Goal: Task Accomplishment & Management: Use online tool/utility

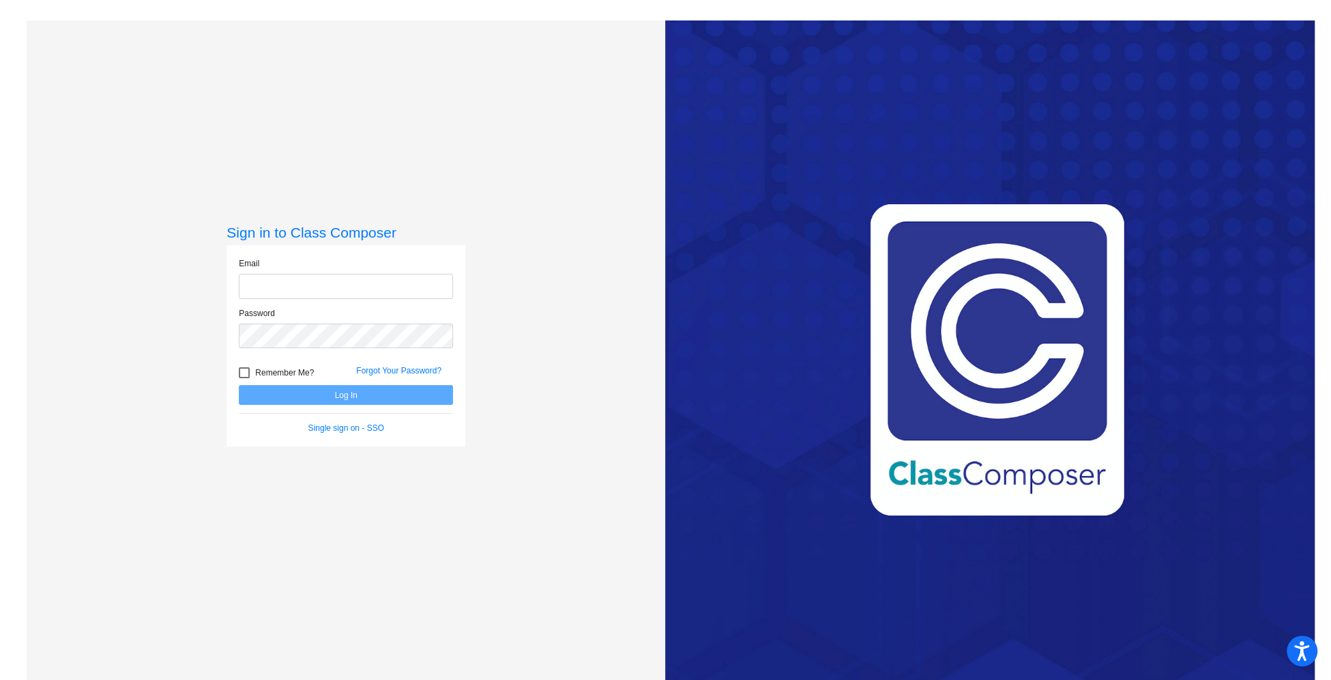
type input "[EMAIL_ADDRESS][DOMAIN_NAME]"
click at [435, 392] on button "Log In" at bounding box center [346, 395] width 214 height 20
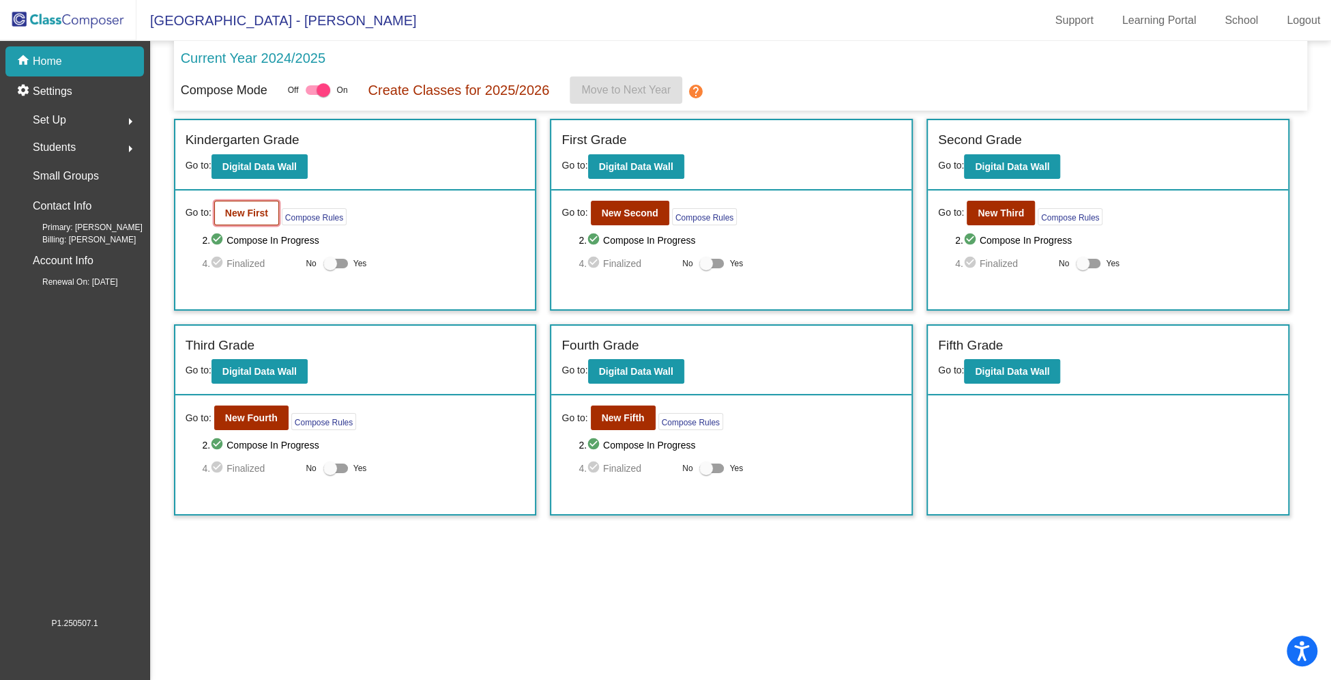
click at [263, 216] on b "New First" at bounding box center [246, 212] width 43 height 11
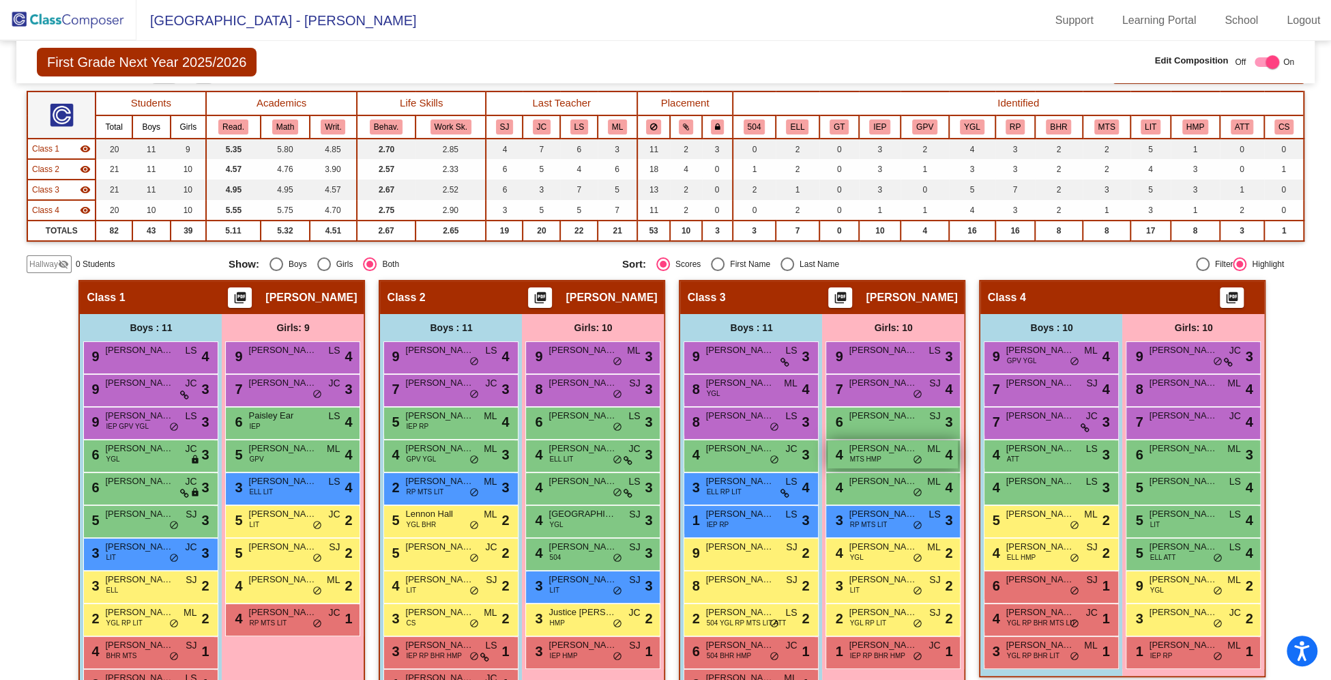
scroll to position [144, 0]
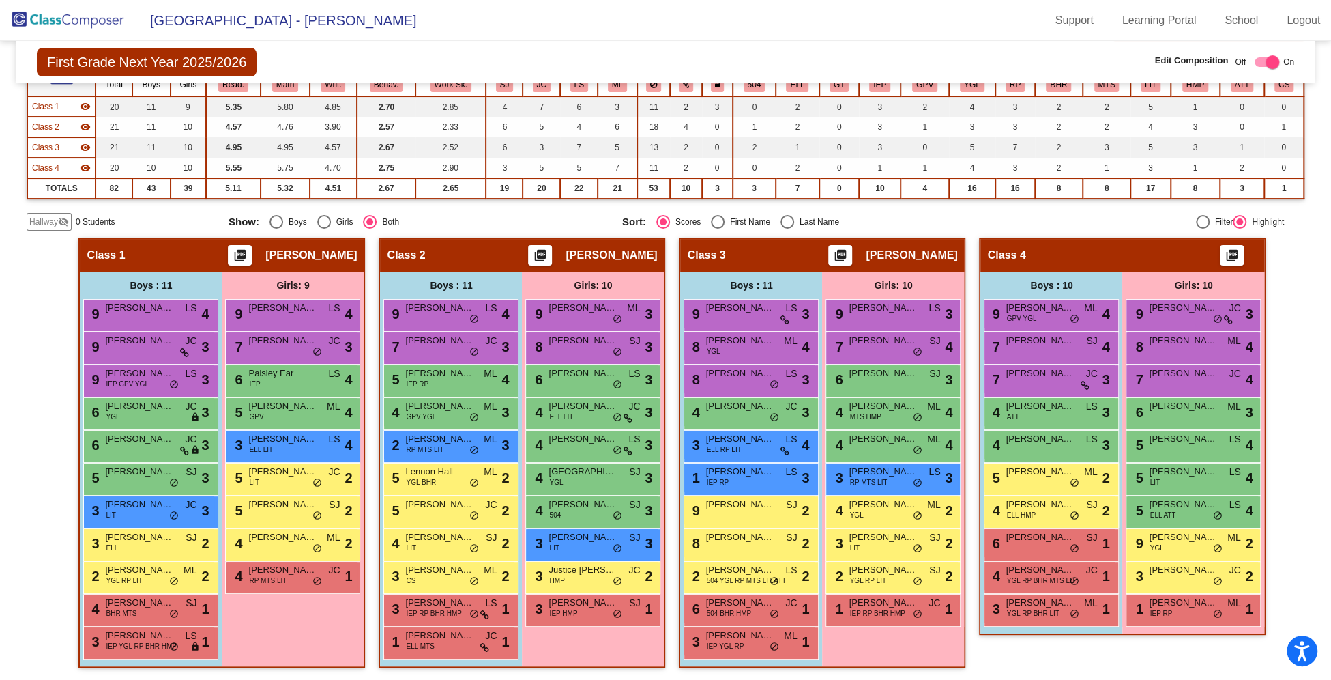
click at [86, 17] on img at bounding box center [68, 20] width 136 height 40
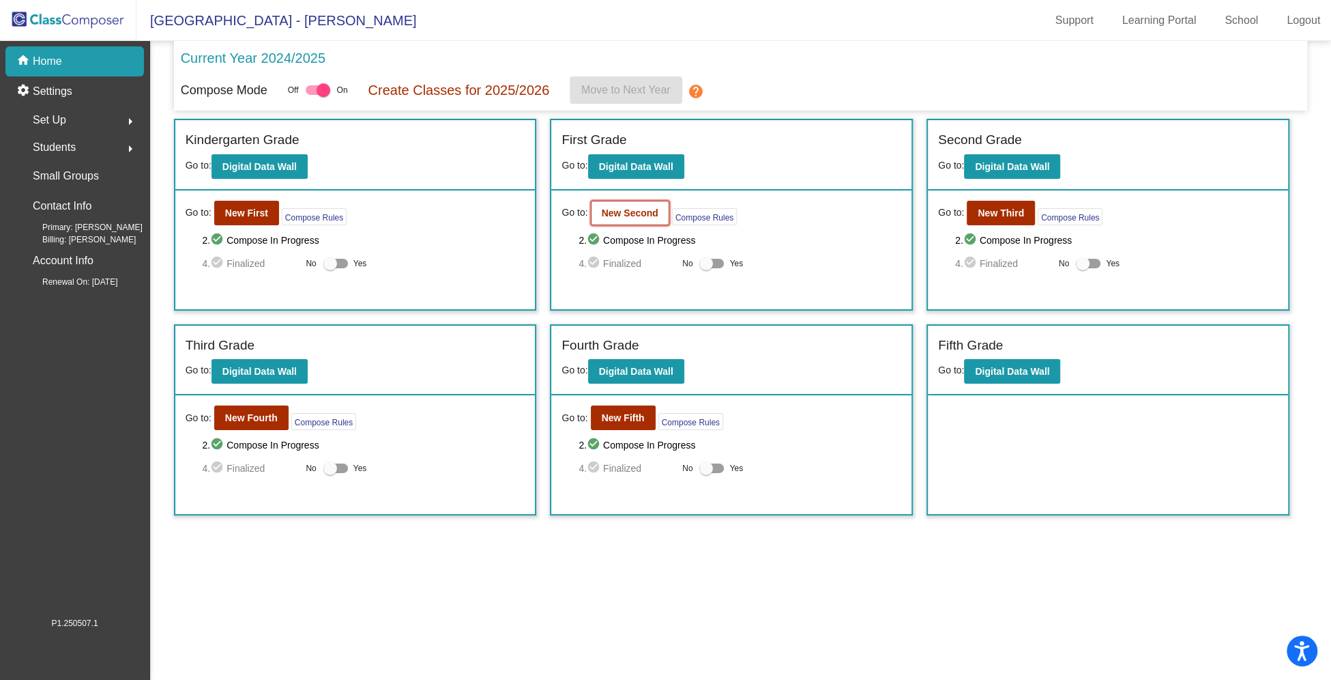
click at [641, 215] on b "New Second" at bounding box center [630, 212] width 57 height 11
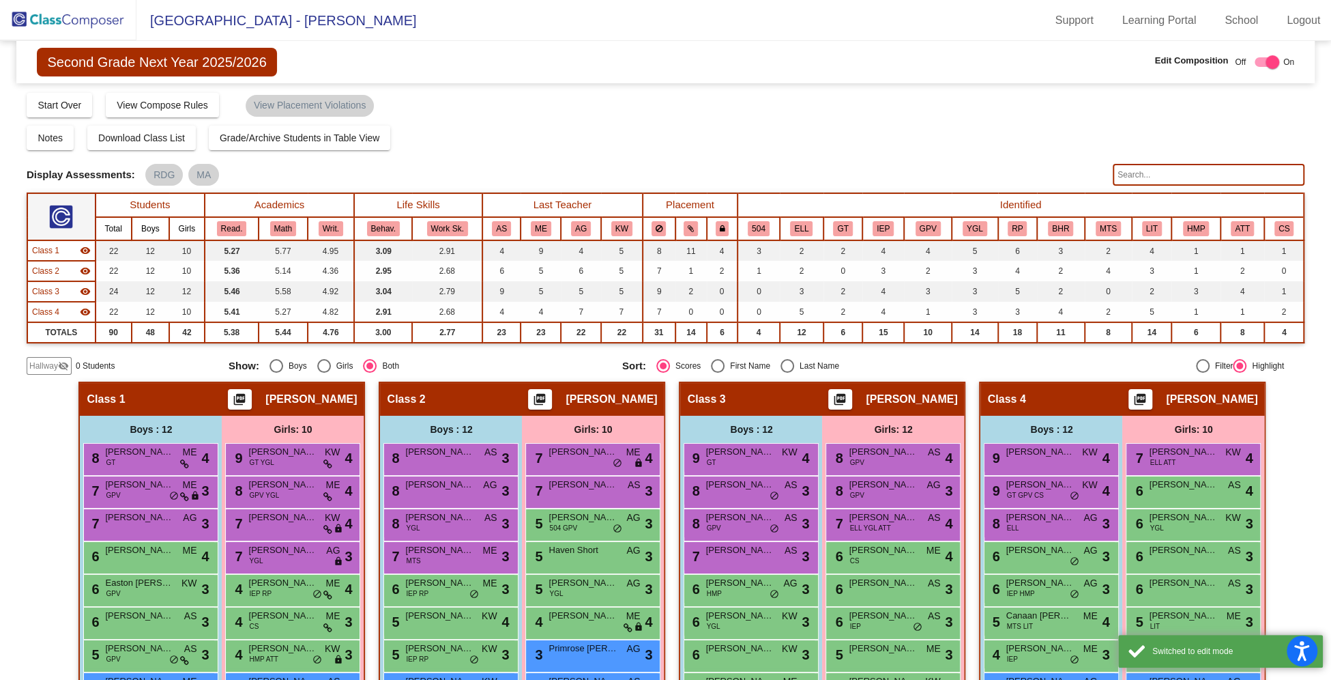
scroll to position [177, 0]
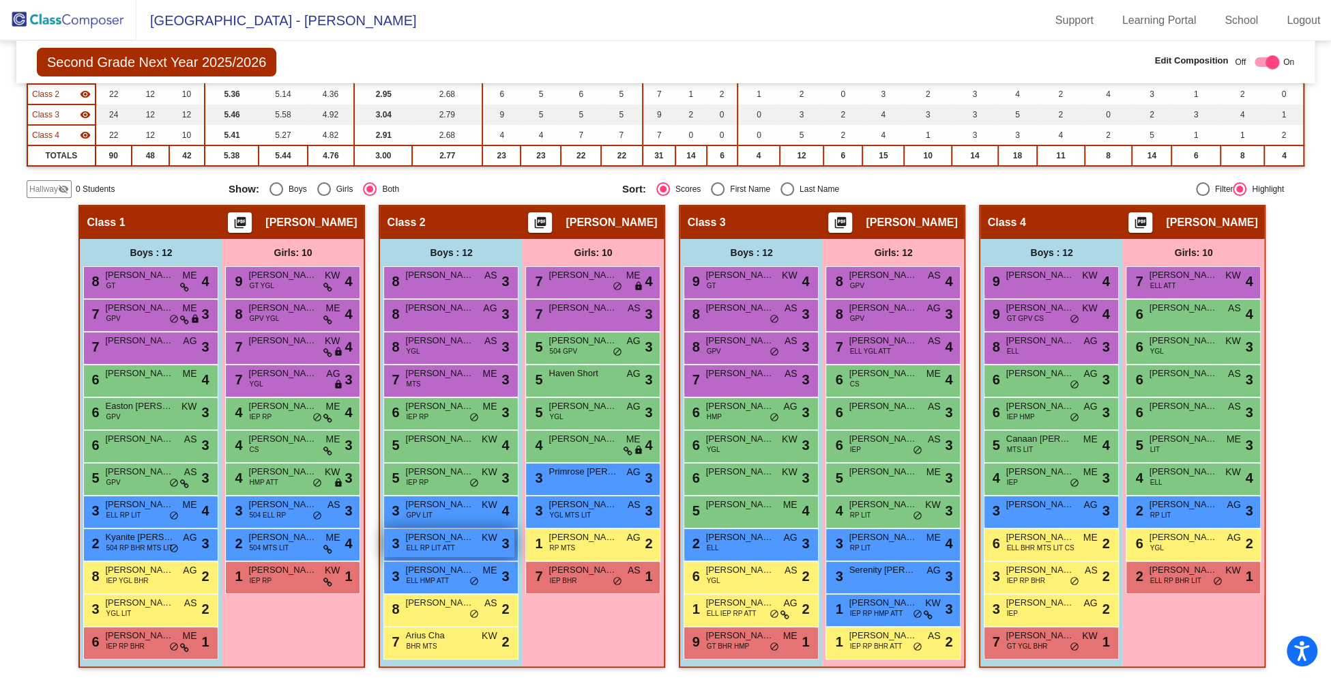
click at [462, 544] on div "3 [PERSON_NAME] [PERSON_NAME] LIT ATT KW lock do_not_disturb_alt 3" at bounding box center [449, 543] width 130 height 28
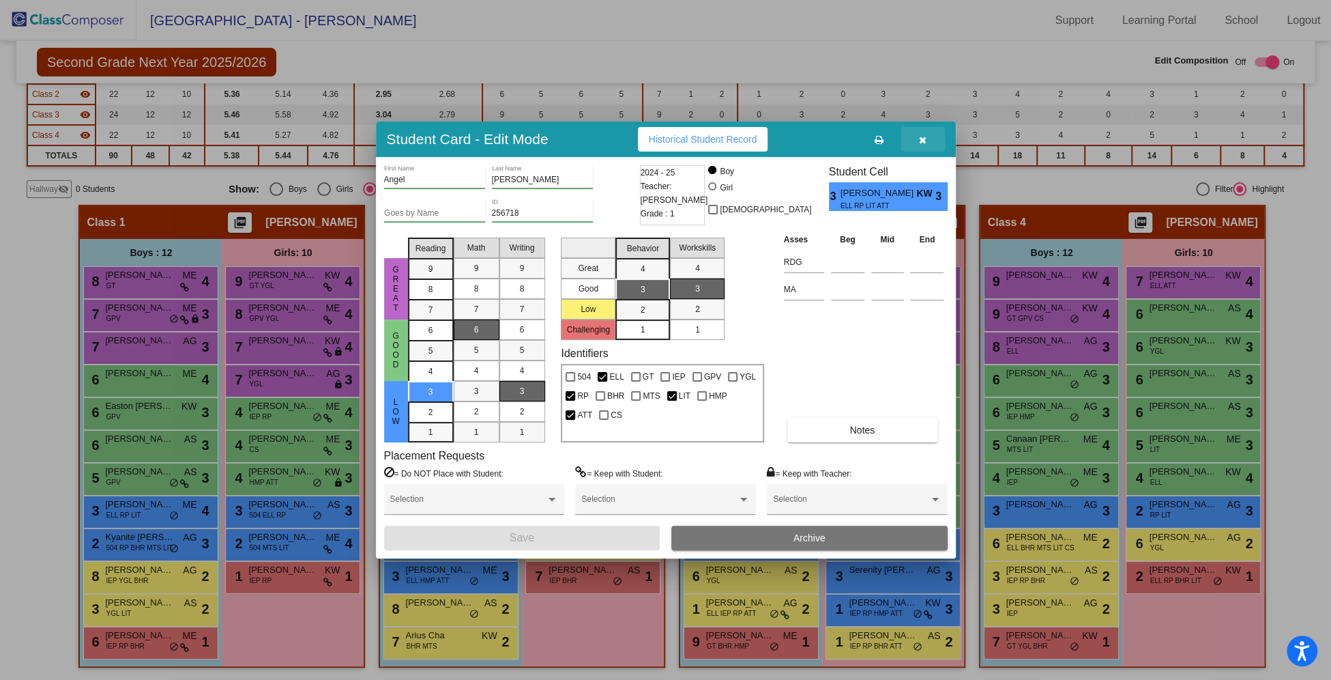
click at [926, 141] on icon "button" at bounding box center [923, 140] width 8 height 10
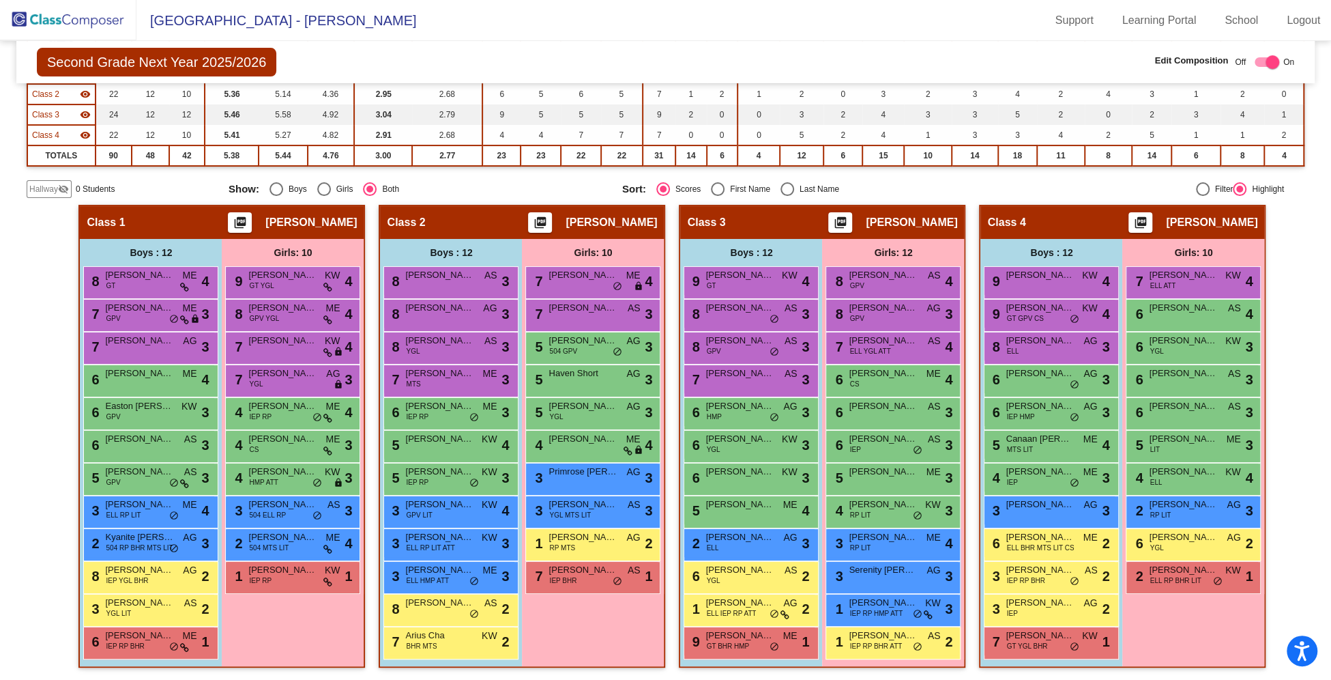
click at [81, 18] on img at bounding box center [68, 20] width 136 height 40
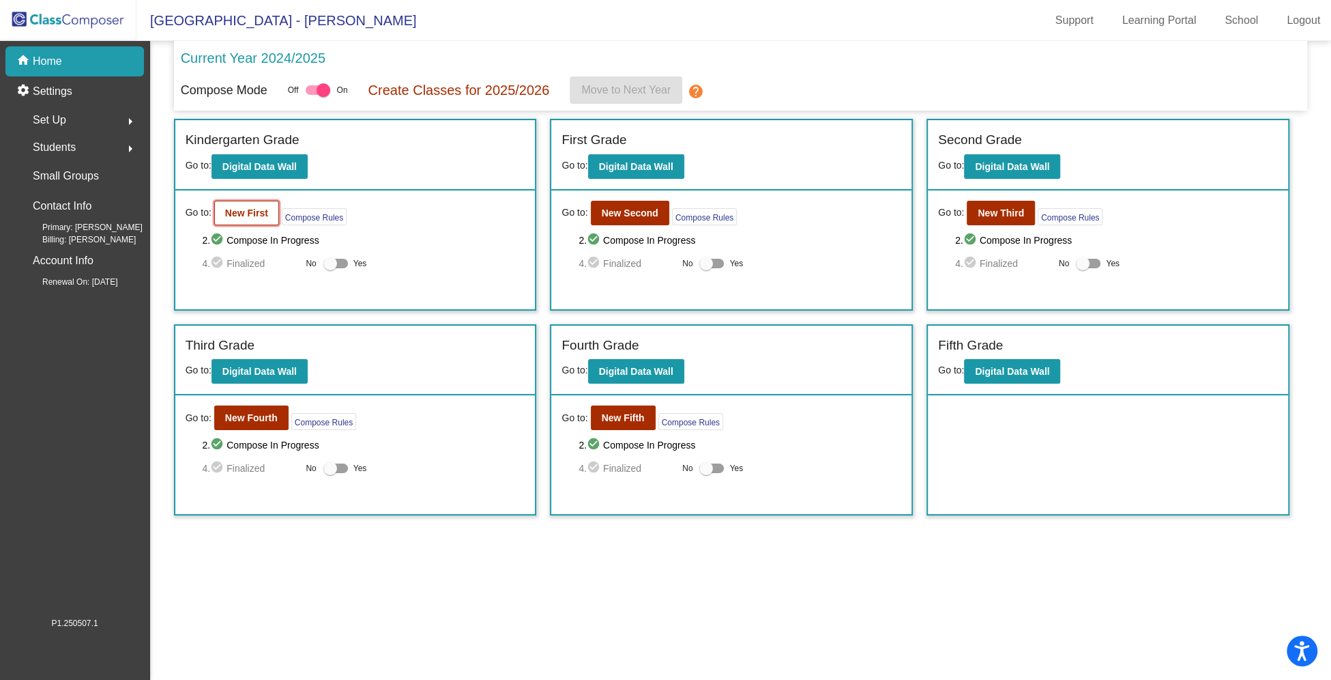
click at [244, 222] on button "New First" at bounding box center [246, 213] width 65 height 25
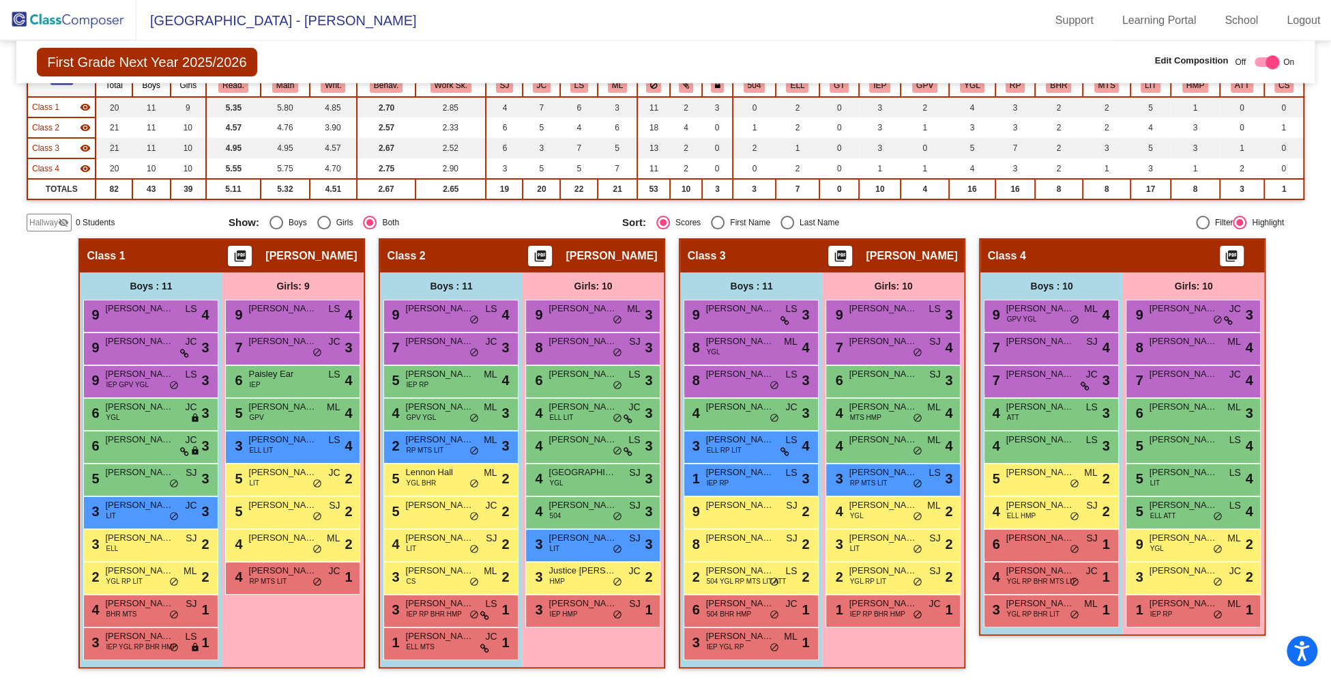
scroll to position [144, 0]
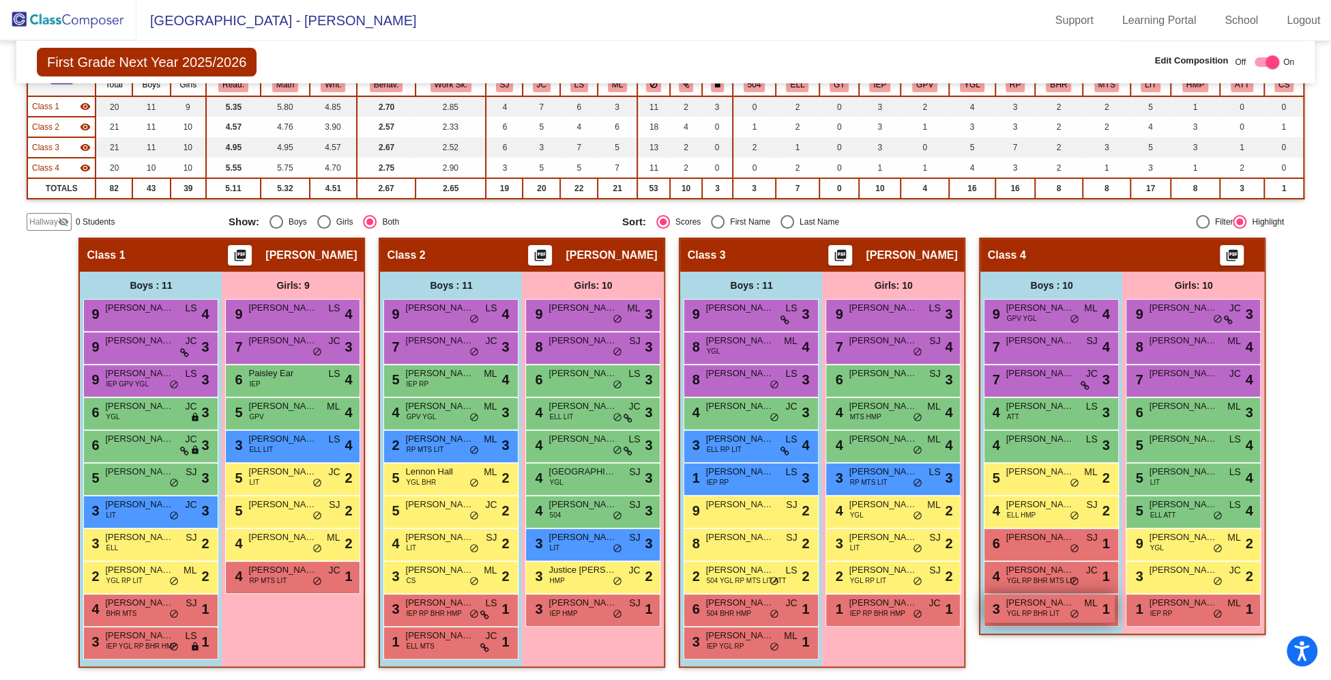
click at [1031, 612] on span "YGL RP BHR LIT" at bounding box center [1032, 613] width 53 height 10
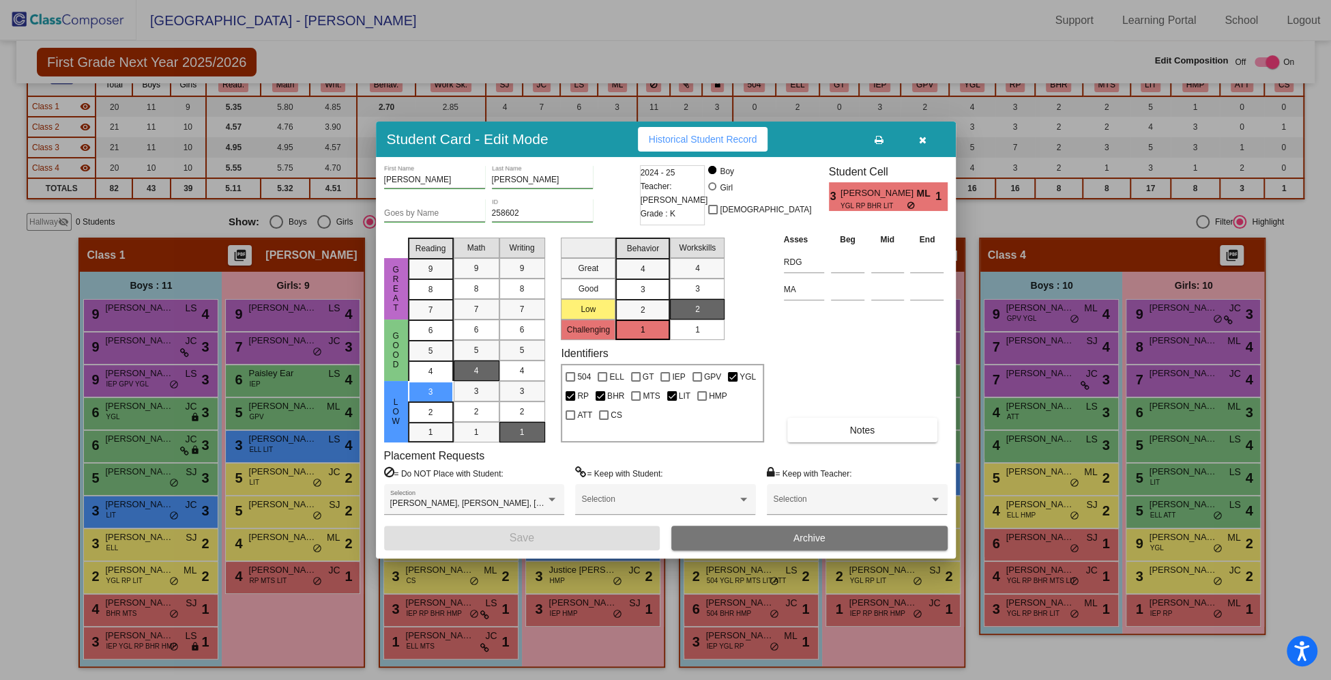
click at [925, 140] on icon "button" at bounding box center [923, 140] width 8 height 10
